Goal: Find specific page/section: Find specific page/section

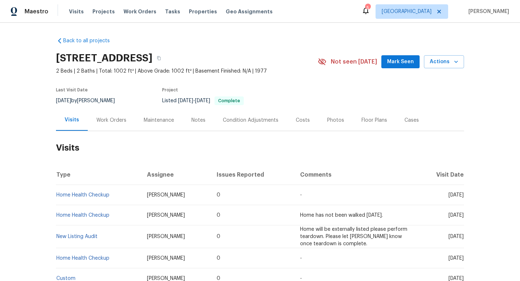
click at [102, 130] on div "Work Orders" at bounding box center [111, 119] width 47 height 21
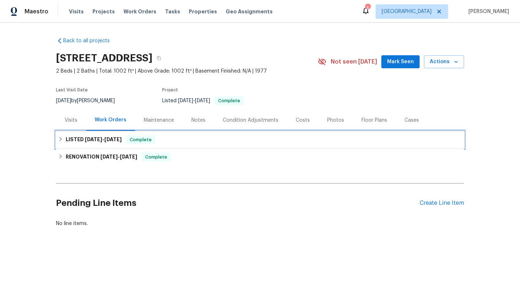
click at [98, 142] on span "3/21/25" at bounding box center [93, 139] width 17 height 5
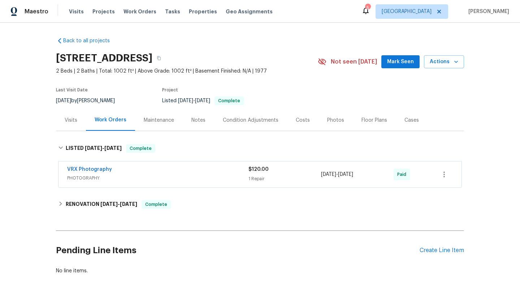
click at [127, 198] on div "Back to all projects 8800 Cedros Ave Apt 209, Panorama City, CA 91402 2 Beds | …" at bounding box center [260, 155] width 408 height 249
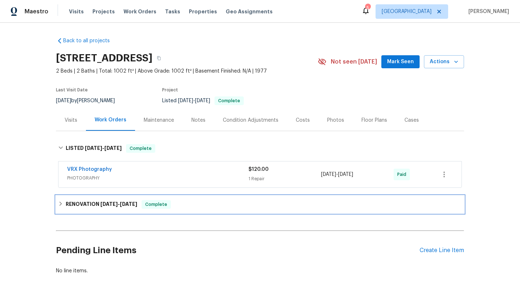
click at [124, 204] on div "RENOVATION 12/17/24 - 3/13/25 Complete" at bounding box center [260, 204] width 408 height 17
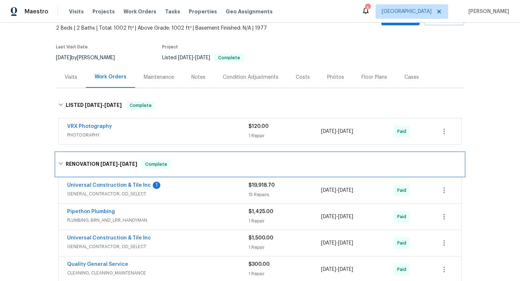
scroll to position [46, 0]
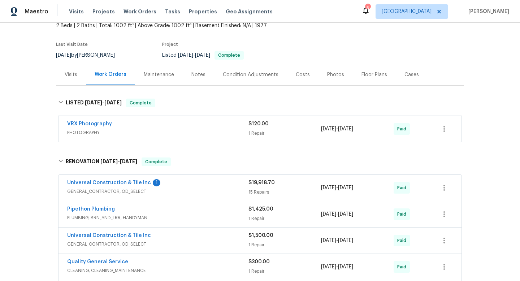
click at [204, 188] on div "Universal Construction & Tile Inc 1" at bounding box center [157, 183] width 181 height 9
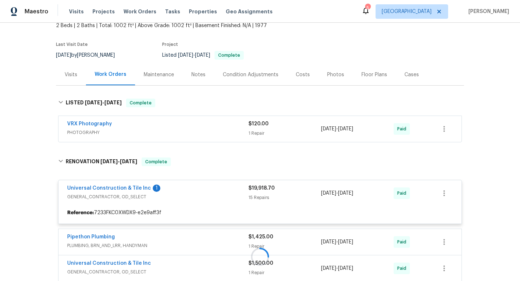
scroll to position [144, 0]
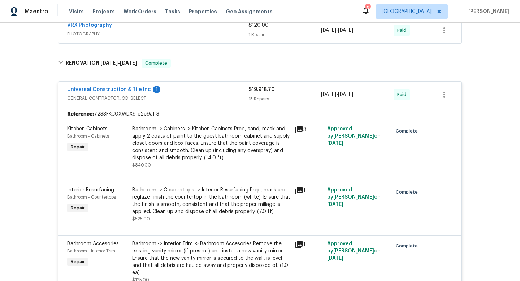
click at [223, 176] on div at bounding box center [260, 173] width 386 height 9
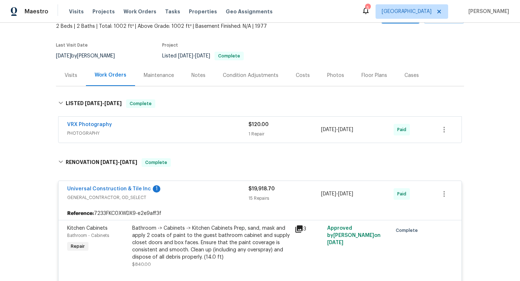
scroll to position [51, 0]
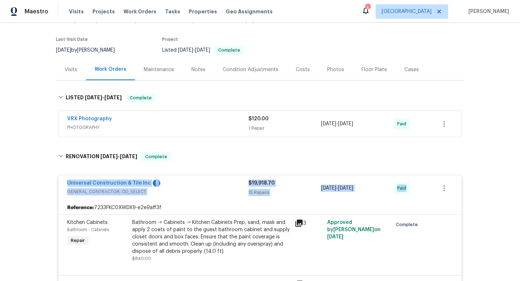
drag, startPoint x: 65, startPoint y: 185, endPoint x: 416, endPoint y: 195, distance: 351.2
click at [416, 195] on div "Universal Construction & Tile Inc 1 GENERAL_CONTRACTOR, OD_SELECT $19,918.70 15…" at bounding box center [260, 188] width 403 height 26
copy div "Universal Construction & Tile Inc 1 GENERAL_CONTRACTOR, OD_SELECT $19,918.70 15…"
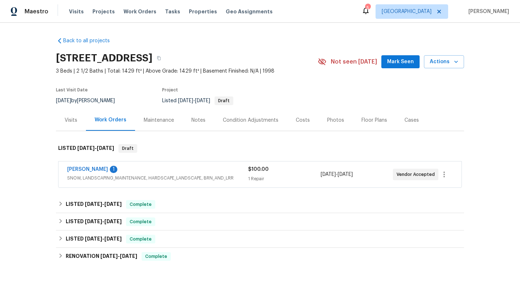
click at [181, 164] on div "[PERSON_NAME] 1 SNOW, LANDSCAPING_MAINTENANCE, HARDSCAPE_LANDSCAPE, BRN_AND_LRR…" at bounding box center [260, 174] width 403 height 26
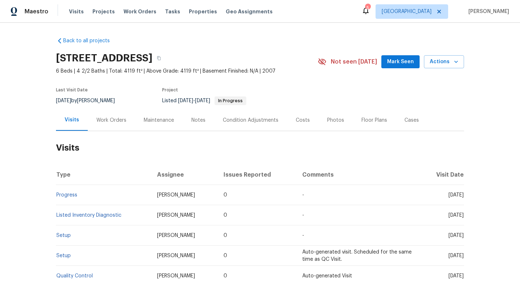
click at [118, 117] on div "Work Orders" at bounding box center [111, 120] width 30 height 7
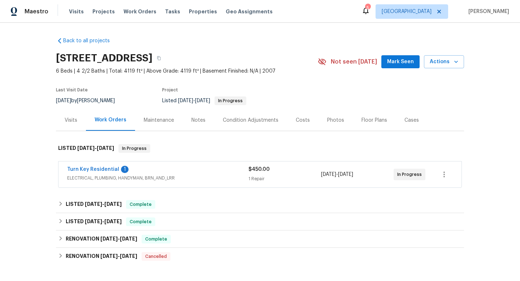
click at [75, 113] on div "Visits" at bounding box center [71, 119] width 30 height 21
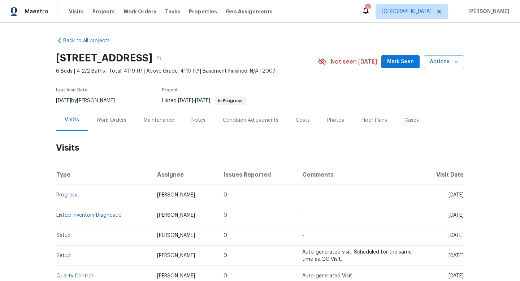
click at [113, 120] on div "Work Orders" at bounding box center [111, 120] width 30 height 7
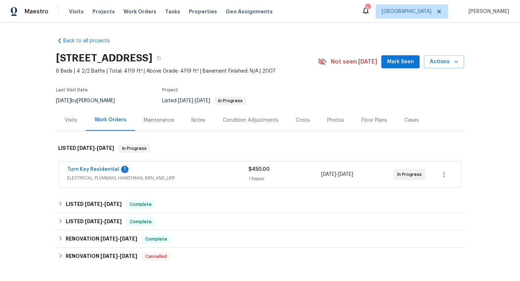
click at [176, 169] on div "Turn Key Residential 1" at bounding box center [157, 170] width 181 height 9
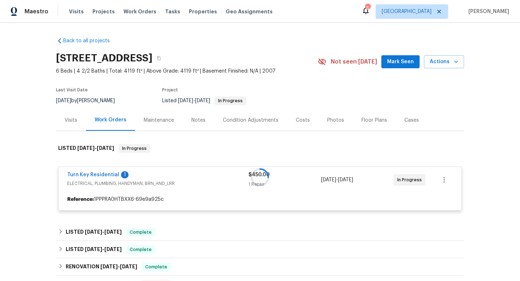
scroll to position [92, 0]
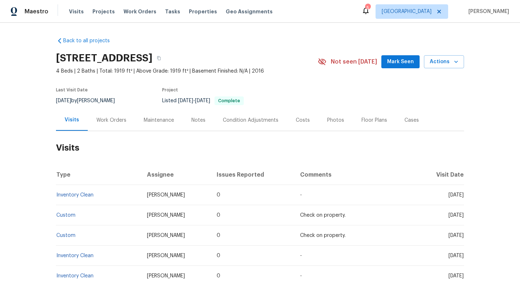
click at [103, 126] on div "Work Orders" at bounding box center [111, 119] width 47 height 21
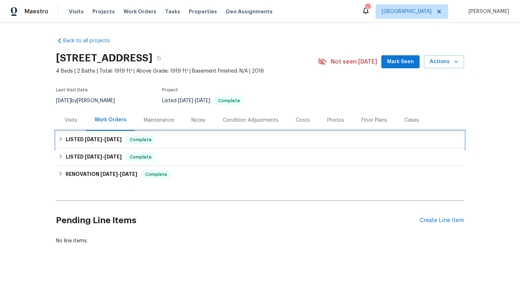
click at [101, 137] on span "6/30/25" at bounding box center [93, 139] width 17 height 5
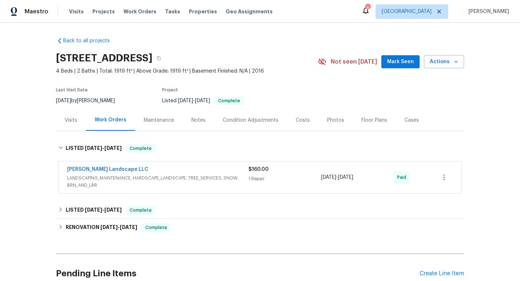
click at [69, 119] on div "Visits" at bounding box center [71, 120] width 13 height 7
